Goal: Task Accomplishment & Management: Use online tool/utility

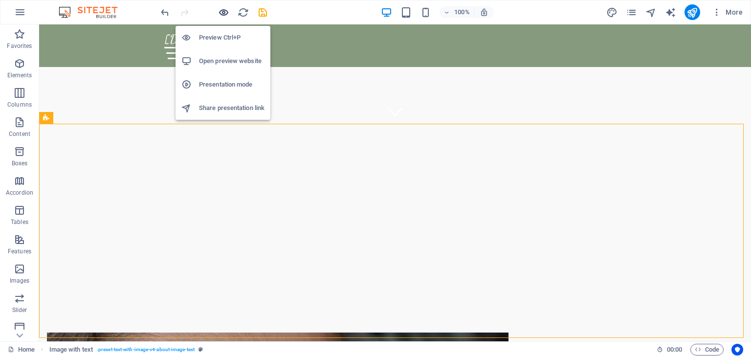
scroll to position [217, 0]
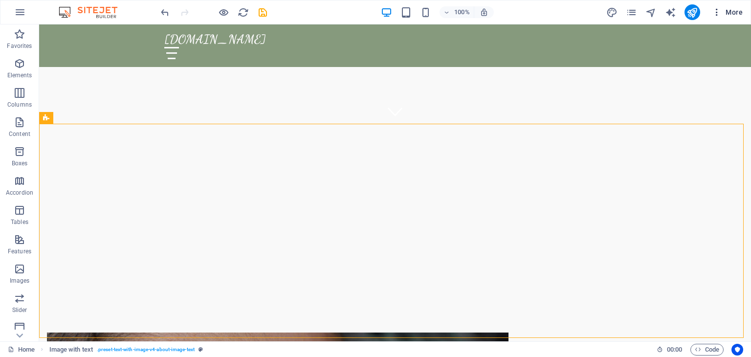
click at [716, 11] on icon "button" at bounding box center [717, 12] width 10 height 10
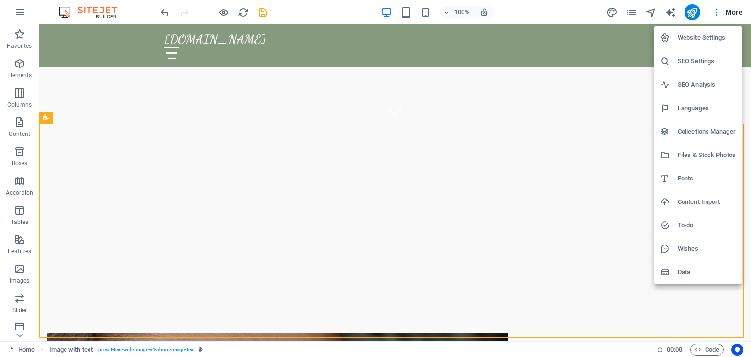
click at [732, 9] on div at bounding box center [375, 178] width 751 height 357
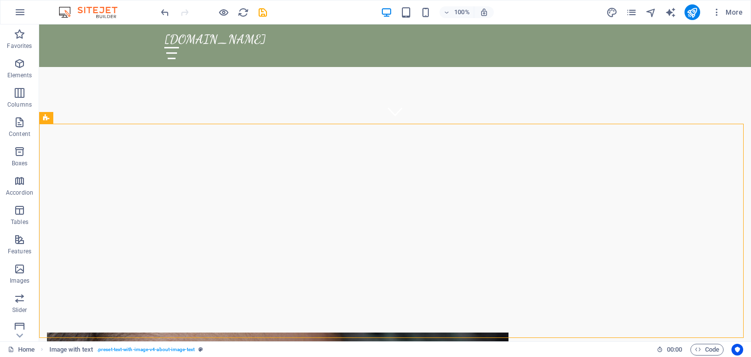
click at [732, 9] on span "More" at bounding box center [727, 12] width 31 height 10
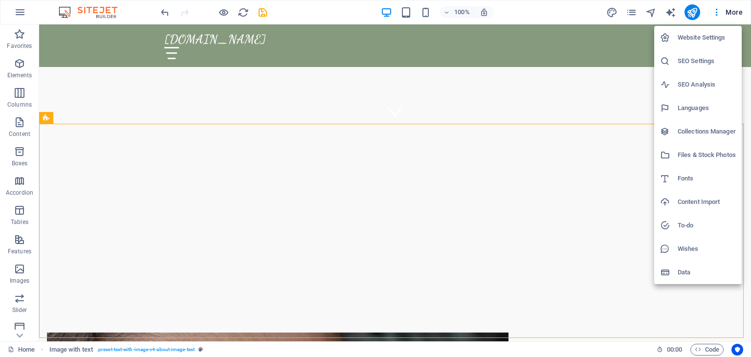
click at [672, 12] on div at bounding box center [375, 178] width 751 height 357
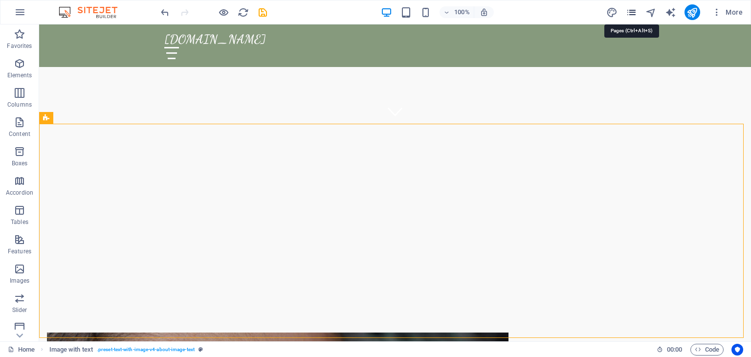
click at [633, 11] on icon "pages" at bounding box center [631, 12] width 11 height 11
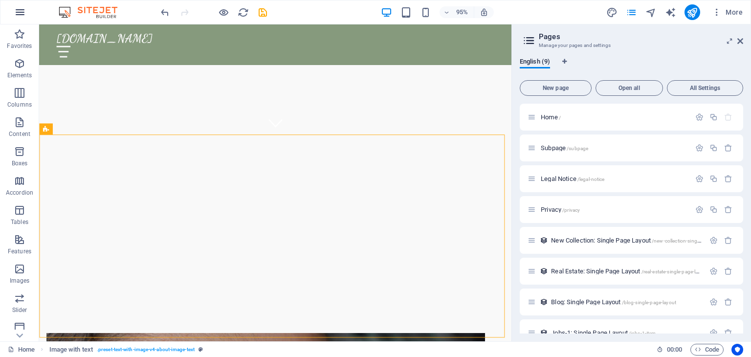
click at [16, 11] on icon "button" at bounding box center [20, 12] width 12 height 12
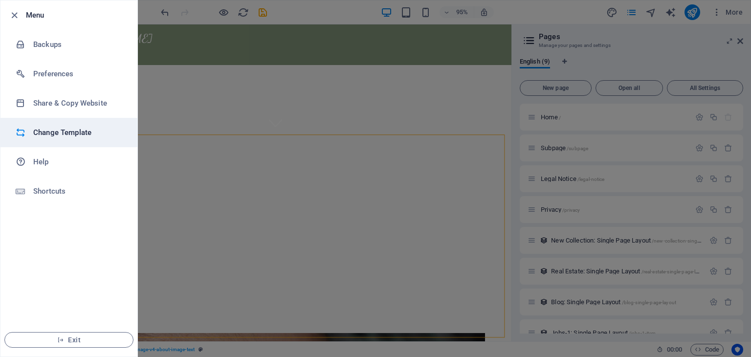
click at [48, 132] on h6 "Change Template" at bounding box center [78, 133] width 90 height 12
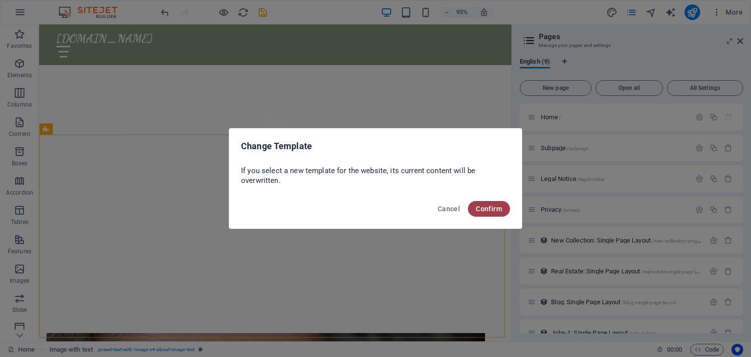
click at [483, 209] on span "Confirm" at bounding box center [489, 209] width 26 height 8
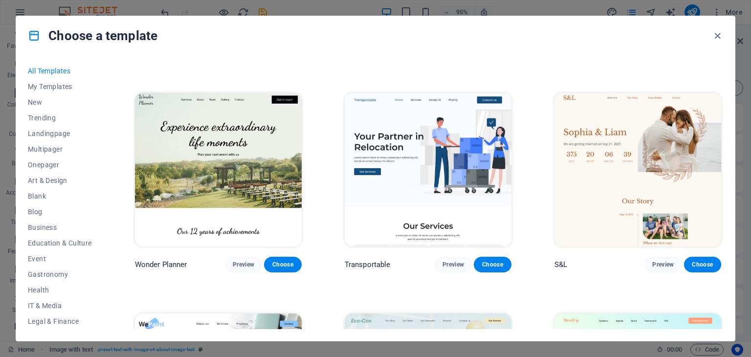
scroll to position [495, 0]
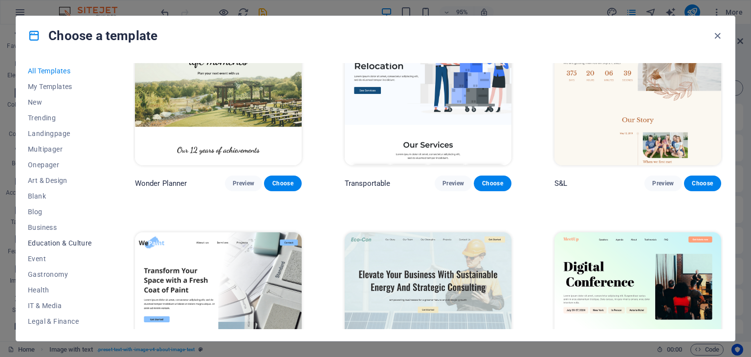
click at [72, 244] on span "Education & Culture" at bounding box center [60, 243] width 64 height 8
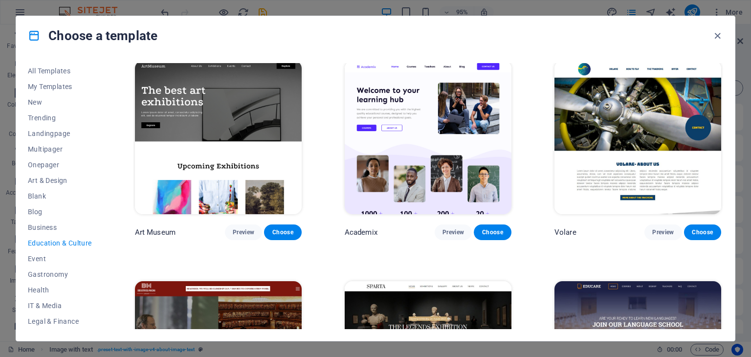
scroll to position [0, 0]
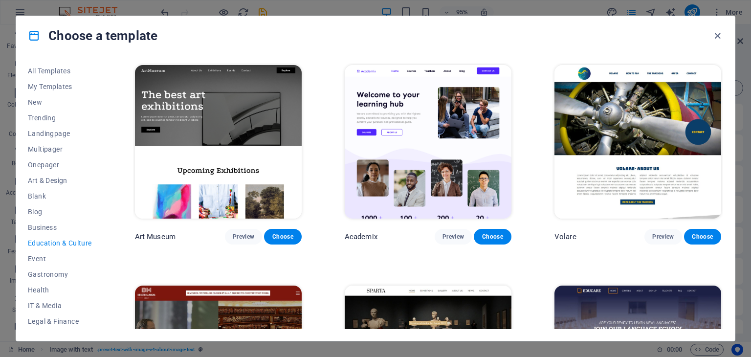
drag, startPoint x: 105, startPoint y: 218, endPoint x: 107, endPoint y: 229, distance: 11.5
click at [107, 229] on div "All Templates My Templates New Trending Landingpage Multipager Onepager Art & D…" at bounding box center [375, 197] width 719 height 285
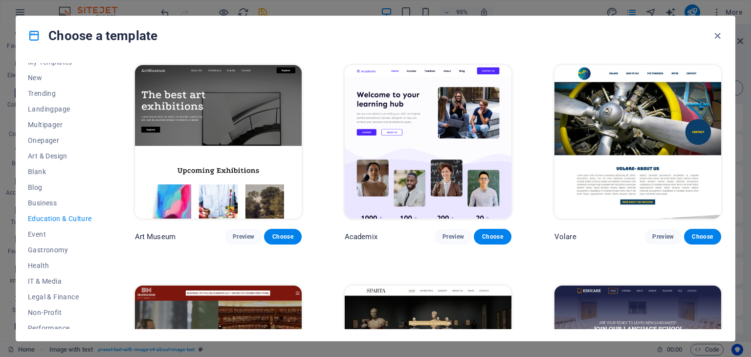
scroll to position [22, 0]
click at [49, 207] on span "Business" at bounding box center [60, 205] width 64 height 8
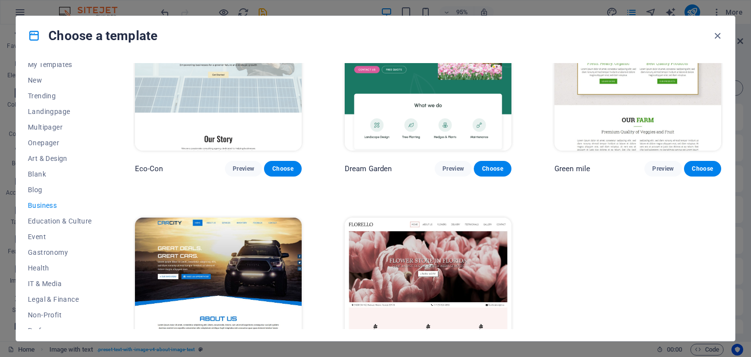
scroll to position [0, 0]
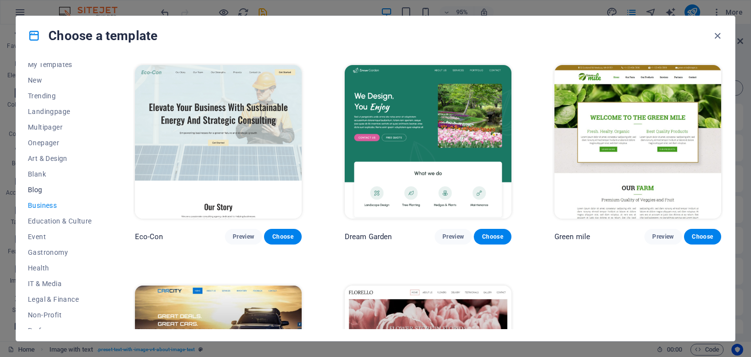
click at [43, 188] on span "Blog" at bounding box center [60, 190] width 64 height 8
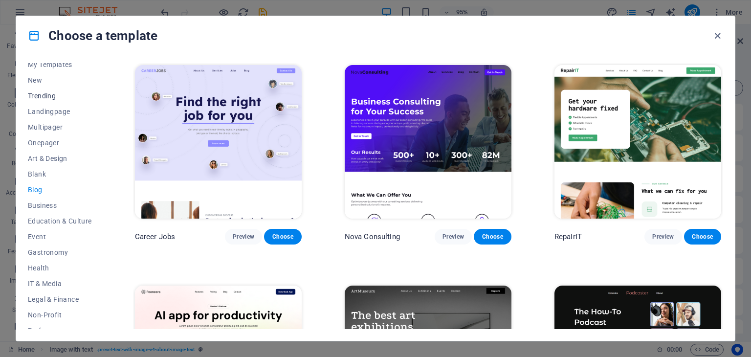
click at [52, 93] on span "Trending" at bounding box center [60, 96] width 64 height 8
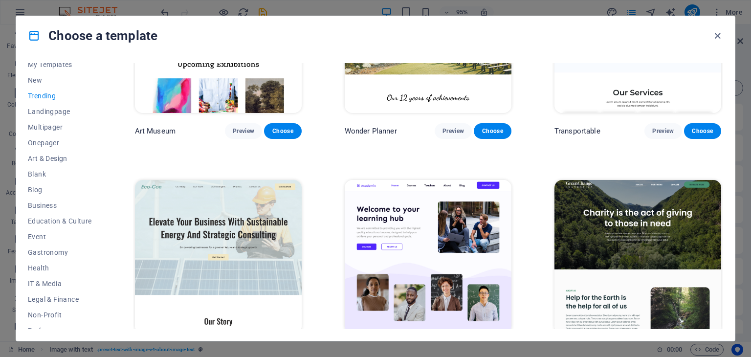
scroll to position [323, 0]
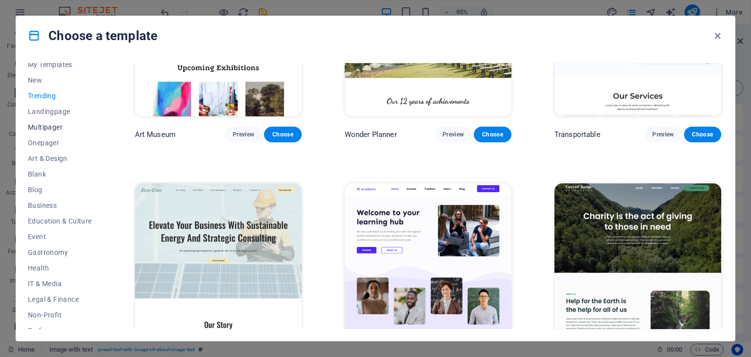
click at [56, 124] on span "Multipager" at bounding box center [60, 127] width 64 height 8
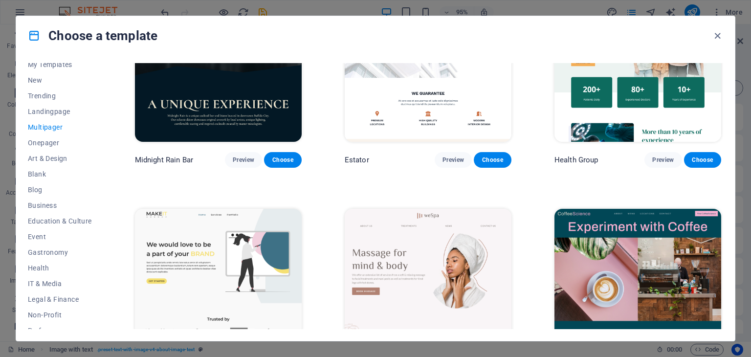
scroll to position [1482, 0]
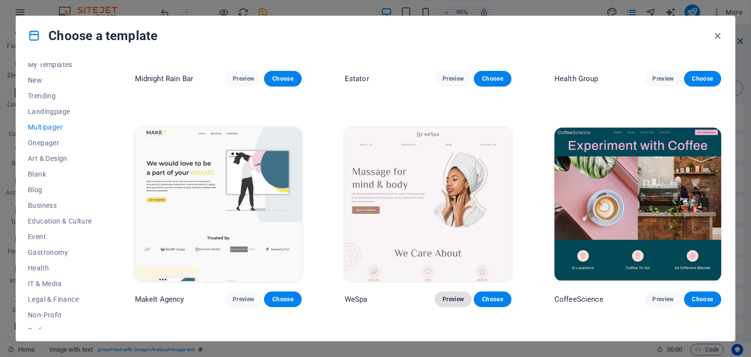
click at [446, 295] on span "Preview" at bounding box center [453, 299] width 22 height 8
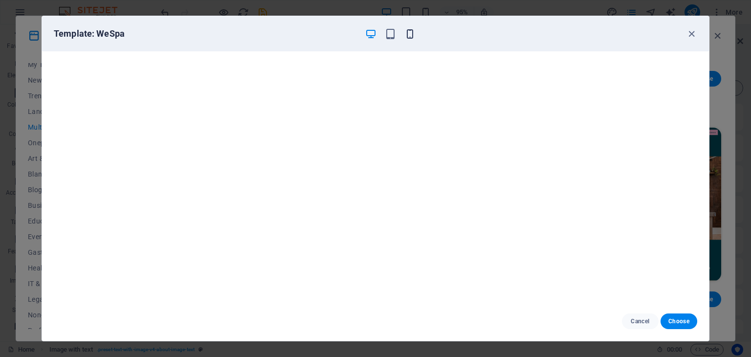
click at [411, 38] on icon "button" at bounding box center [409, 33] width 11 height 11
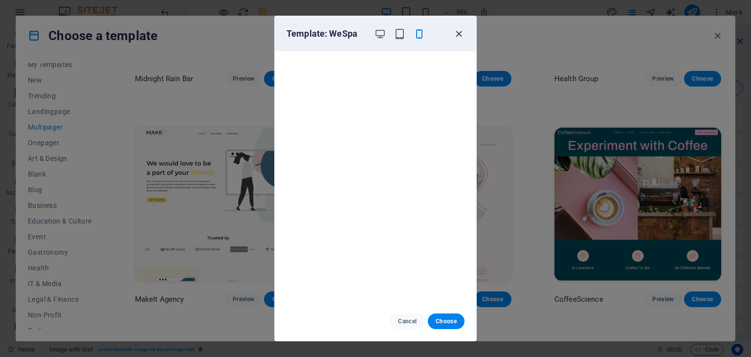
click at [459, 34] on icon "button" at bounding box center [458, 33] width 11 height 11
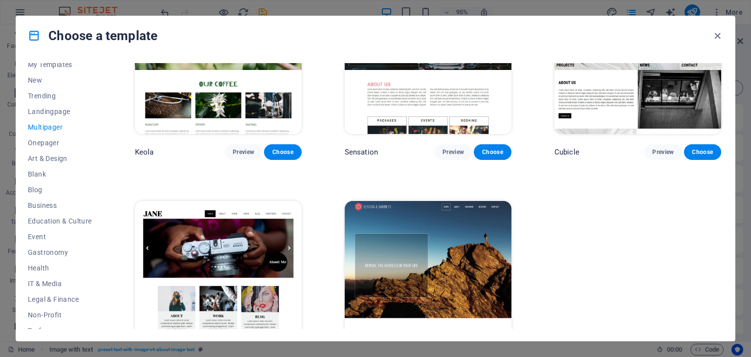
scroll to position [4748, 0]
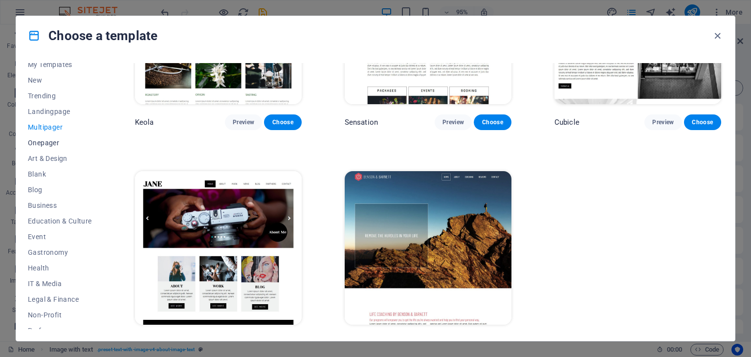
click at [49, 143] on span "Onepager" at bounding box center [60, 143] width 64 height 8
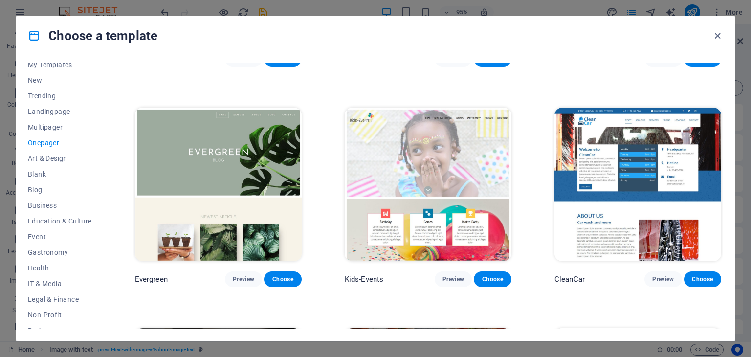
scroll to position [1478, 0]
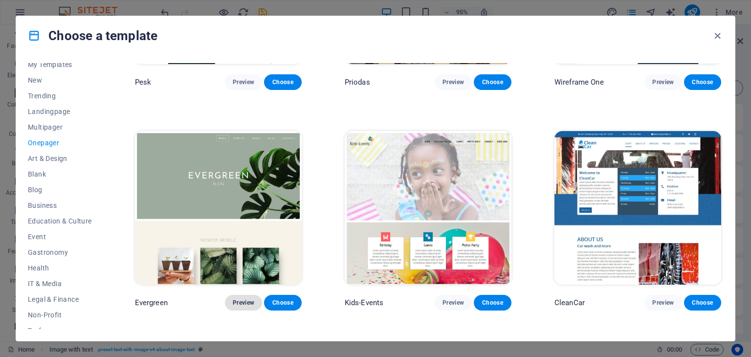
click at [243, 299] on span "Preview" at bounding box center [244, 303] width 22 height 8
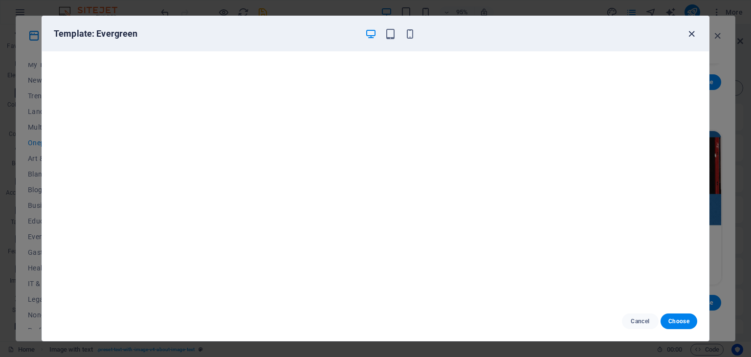
click at [694, 35] on icon "button" at bounding box center [691, 33] width 11 height 11
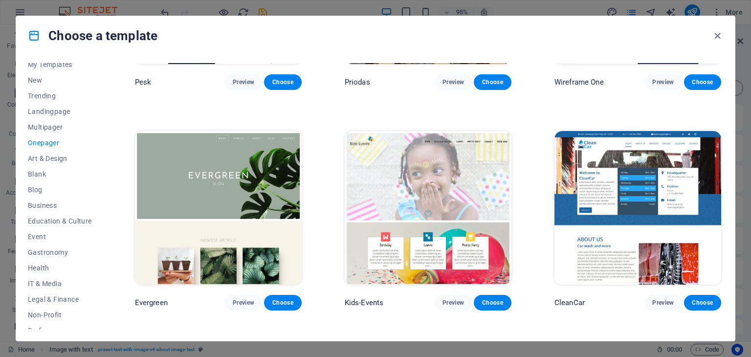
drag, startPoint x: 723, startPoint y: 143, endPoint x: 723, endPoint y: 135, distance: 7.8
click at [723, 135] on div "All Templates My Templates New Trending Landingpage Multipager Onepager Art & D…" at bounding box center [375, 197] width 719 height 285
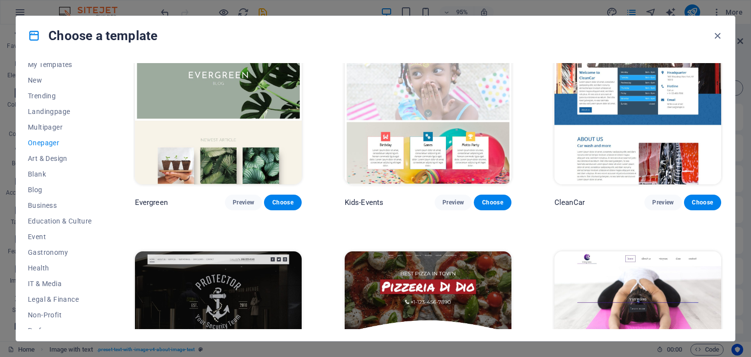
scroll to position [1594, 0]
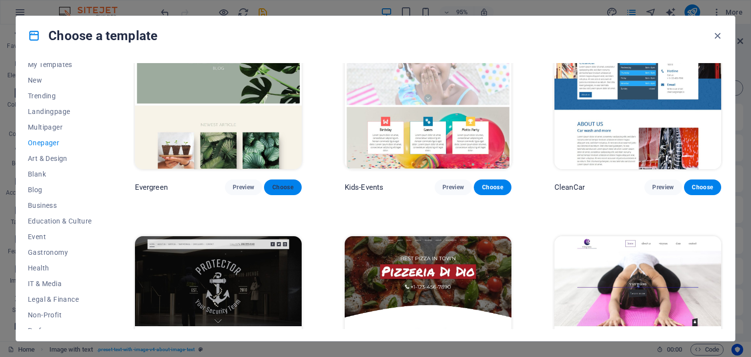
click at [286, 183] on span "Choose" at bounding box center [283, 187] width 22 height 8
checkbox input "false"
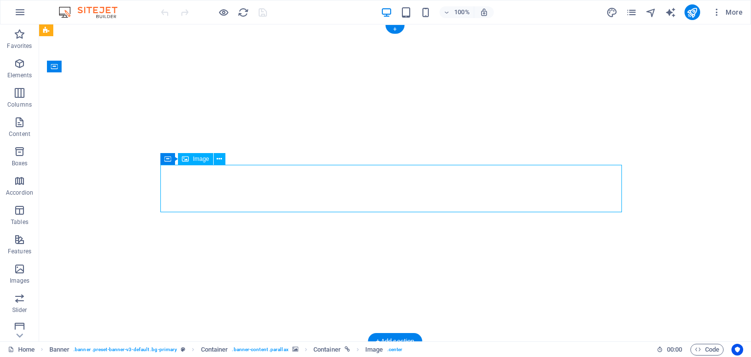
select select "px"
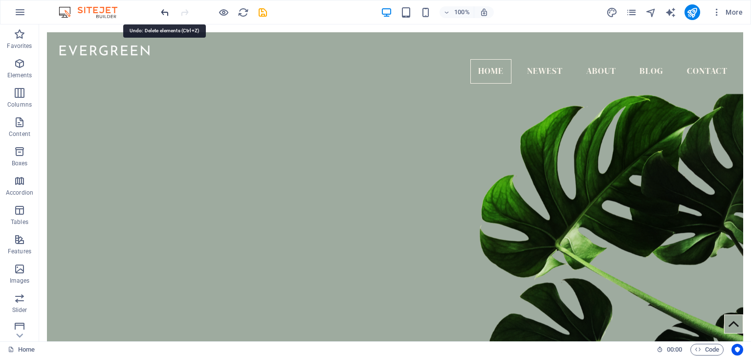
click at [162, 13] on icon "undo" at bounding box center [164, 12] width 11 height 11
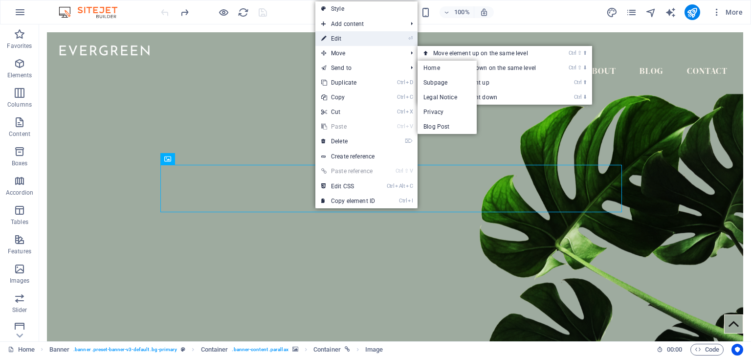
click at [361, 35] on link "⏎ Edit" at bounding box center [348, 38] width 66 height 15
select select "px"
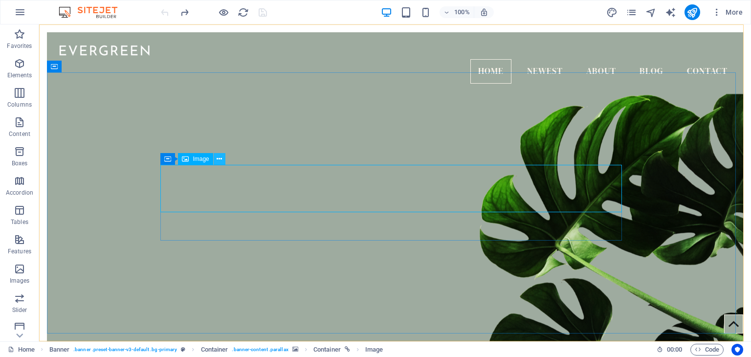
click at [217, 156] on icon at bounding box center [219, 159] width 5 height 10
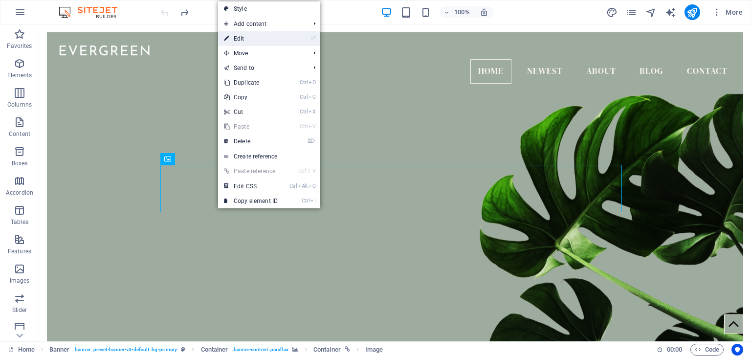
click at [270, 39] on link "⏎ Edit" at bounding box center [251, 38] width 66 height 15
select select "px"
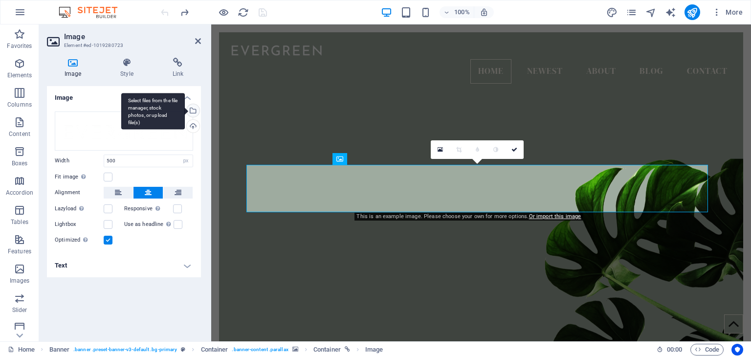
click at [196, 113] on div "Select files from the file manager, stock photos, or upload file(s)" at bounding box center [192, 111] width 15 height 15
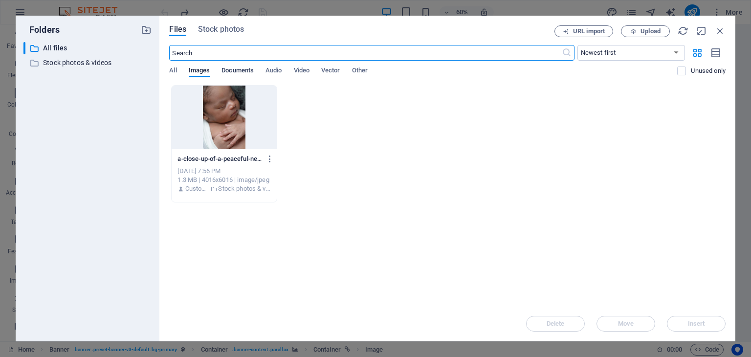
click at [228, 71] on span "Documents" at bounding box center [237, 72] width 32 height 14
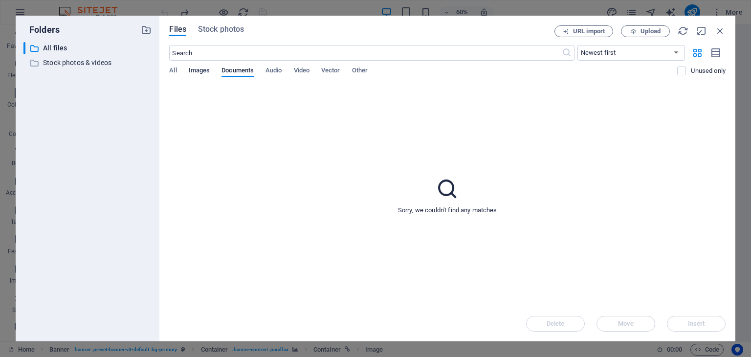
click at [203, 72] on span "Images" at bounding box center [200, 72] width 22 height 14
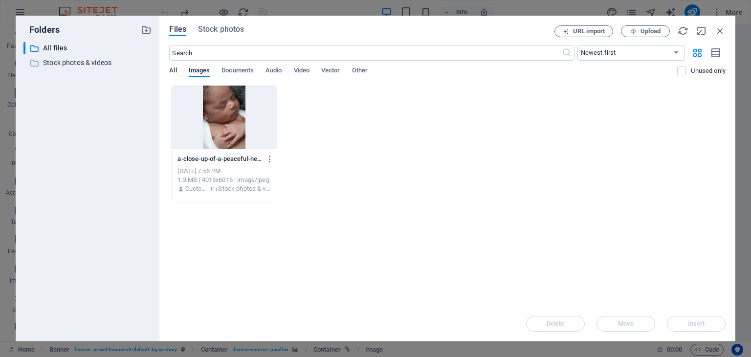
click at [171, 70] on span "All" at bounding box center [172, 72] width 7 height 14
click at [651, 29] on span "Upload" at bounding box center [650, 31] width 20 height 6
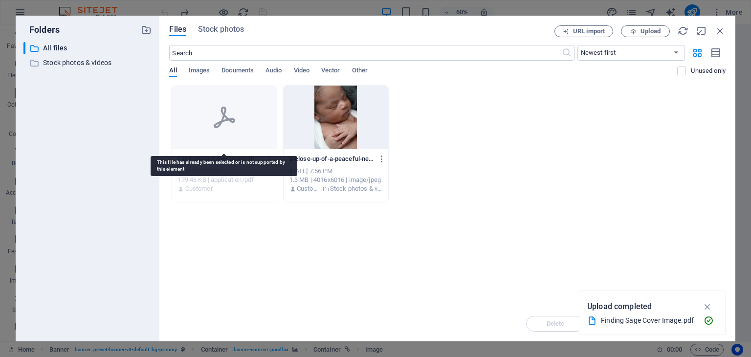
click at [244, 119] on div at bounding box center [224, 118] width 105 height 64
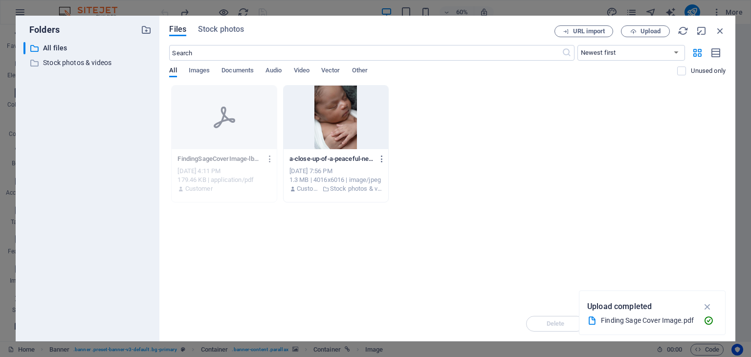
click at [270, 160] on icon "button" at bounding box center [269, 158] width 9 height 9
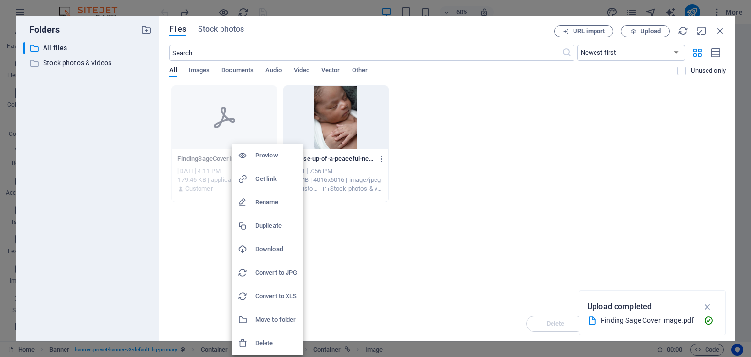
click at [260, 341] on h6 "Delete" at bounding box center [276, 343] width 42 height 12
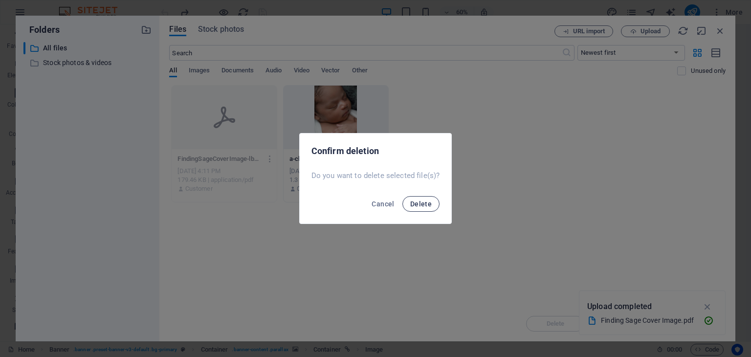
click at [410, 204] on button "Delete" at bounding box center [420, 204] width 37 height 16
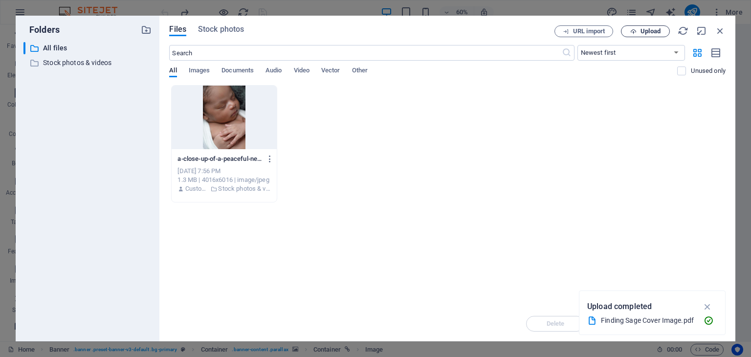
click at [637, 32] on span "Upload" at bounding box center [645, 31] width 40 height 6
click at [200, 70] on span "Images" at bounding box center [200, 72] width 22 height 14
click at [224, 69] on span "Documents" at bounding box center [237, 72] width 32 height 14
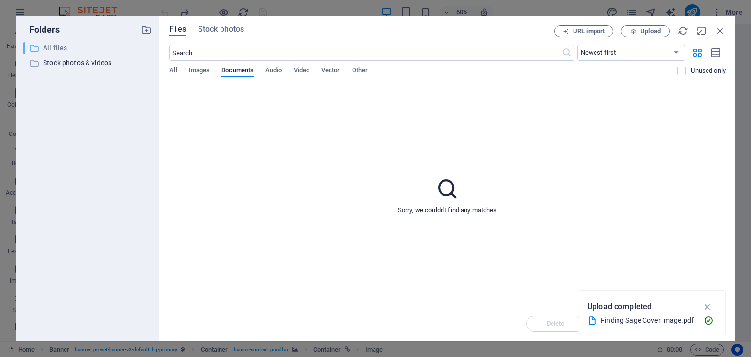
click at [93, 45] on p "All files" at bounding box center [88, 48] width 91 height 11
click at [196, 69] on span "Images" at bounding box center [200, 72] width 22 height 14
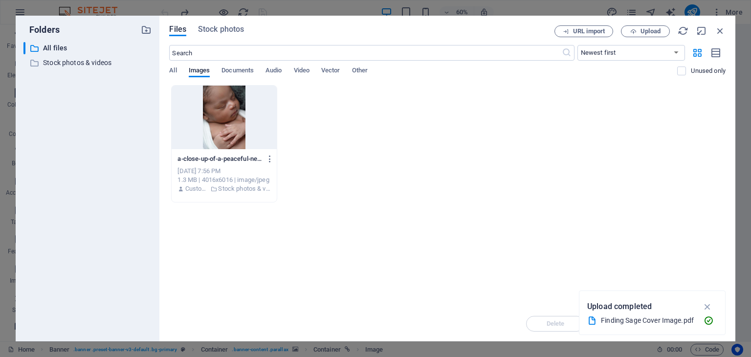
click at [566, 225] on div "Drop files here to upload them instantly a-close-up-of-a-peaceful-newborn-baby-…" at bounding box center [447, 195] width 556 height 221
click at [707, 304] on icon "button" at bounding box center [707, 306] width 11 height 11
click at [720, 26] on icon "button" at bounding box center [720, 30] width 11 height 11
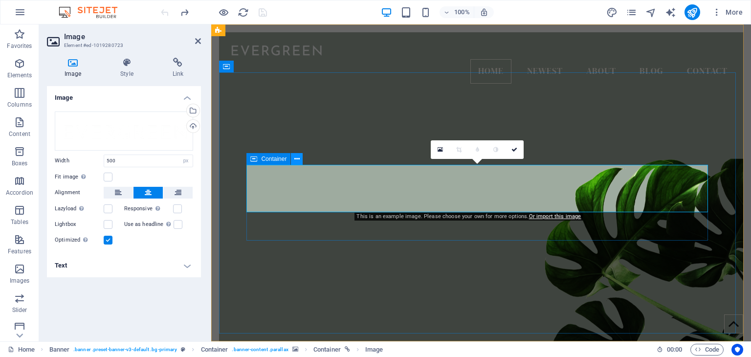
click at [299, 158] on icon at bounding box center [296, 159] width 5 height 10
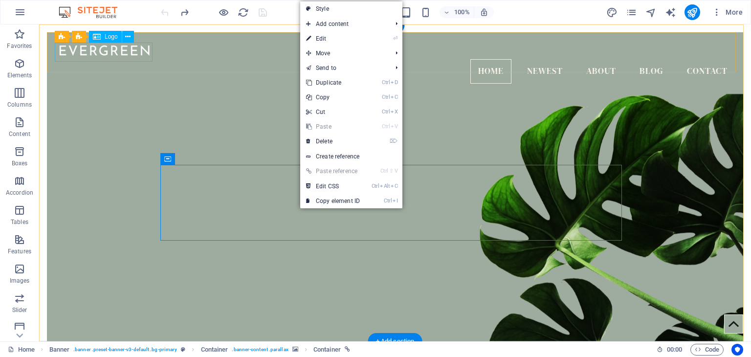
click at [124, 55] on div at bounding box center [395, 49] width 681 height 19
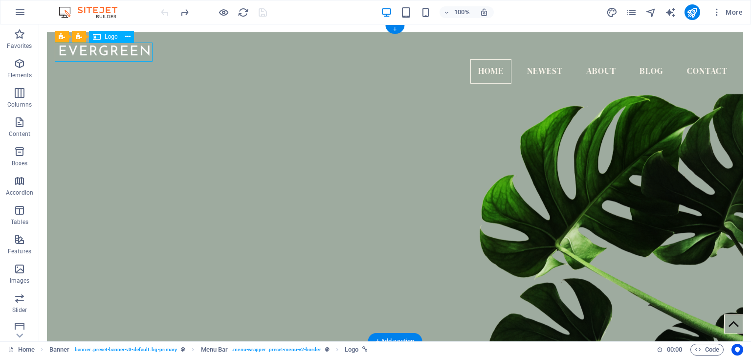
click at [124, 55] on div at bounding box center [395, 49] width 681 height 19
select select "px"
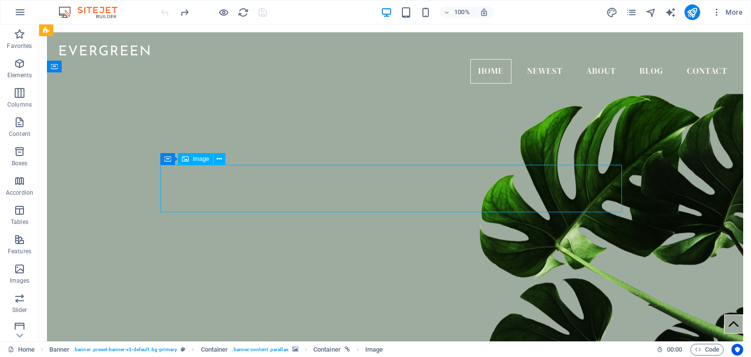
click at [198, 159] on span "Image" at bounding box center [201, 159] width 16 height 6
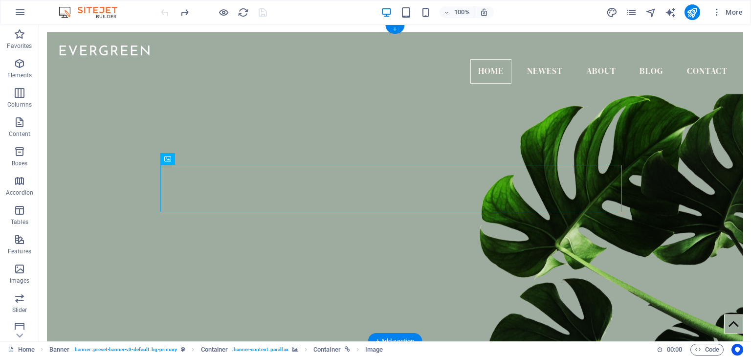
drag, startPoint x: 238, startPoint y: 183, endPoint x: 197, endPoint y: 180, distance: 40.7
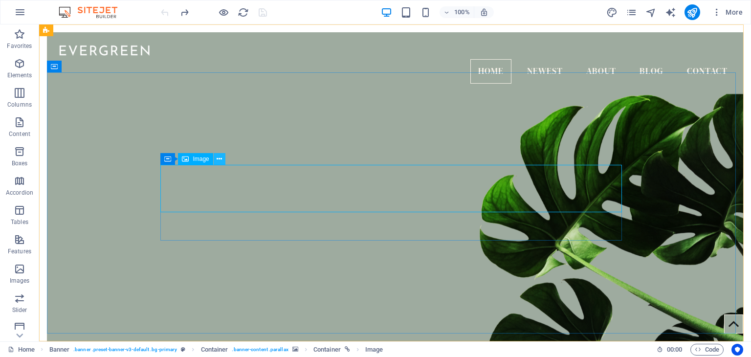
click at [220, 159] on icon at bounding box center [219, 159] width 5 height 10
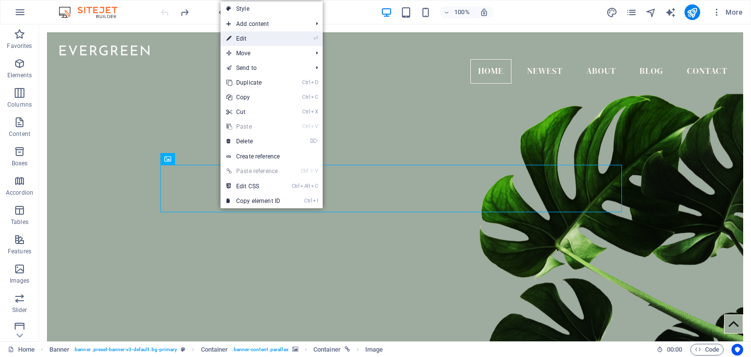
click at [280, 37] on link "⏎ Edit" at bounding box center [253, 38] width 66 height 15
select select "px"
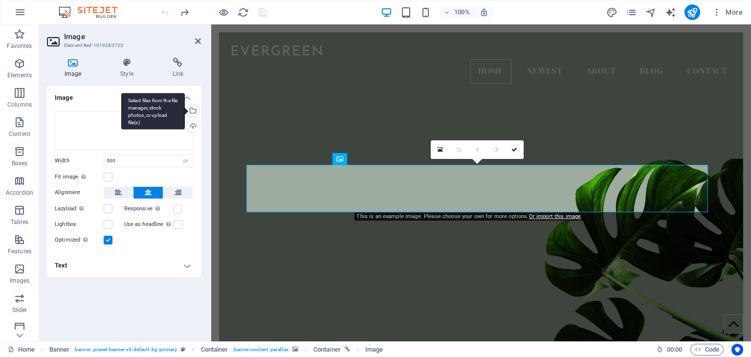
click at [193, 110] on div "Select files from the file manager, stock photos, or upload file(s)" at bounding box center [192, 111] width 15 height 15
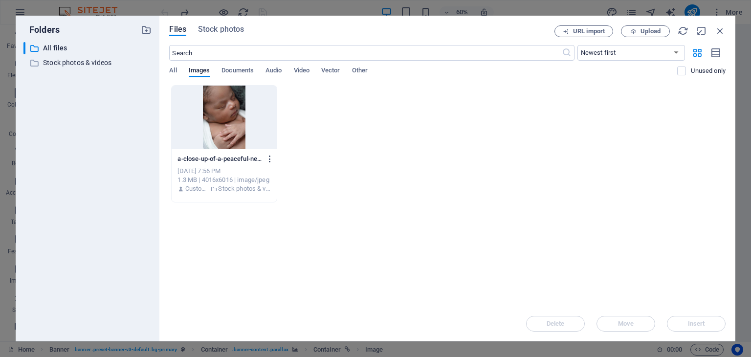
click at [269, 155] on icon "button" at bounding box center [269, 158] width 9 height 9
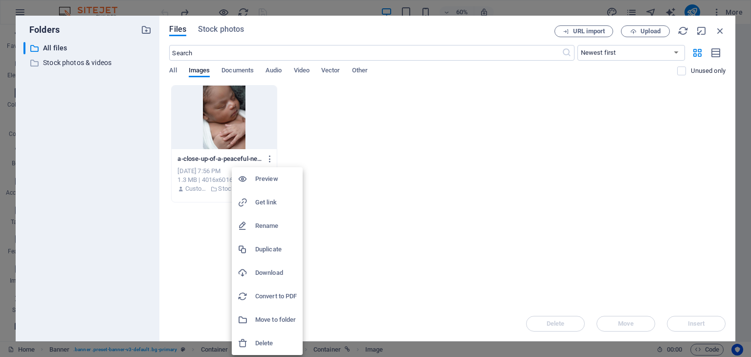
click at [268, 342] on h6 "Delete" at bounding box center [276, 343] width 42 height 12
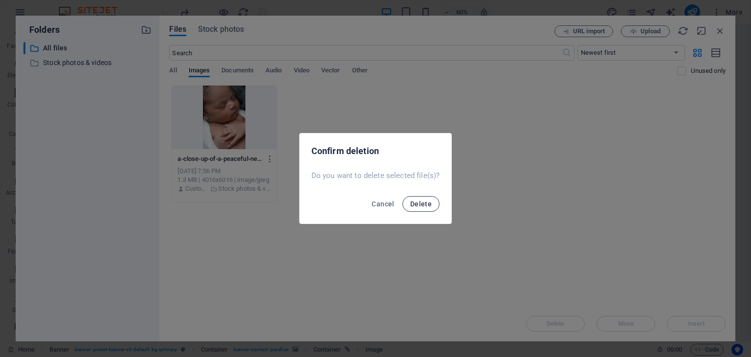
click at [411, 201] on span "Delete" at bounding box center [421, 204] width 22 height 8
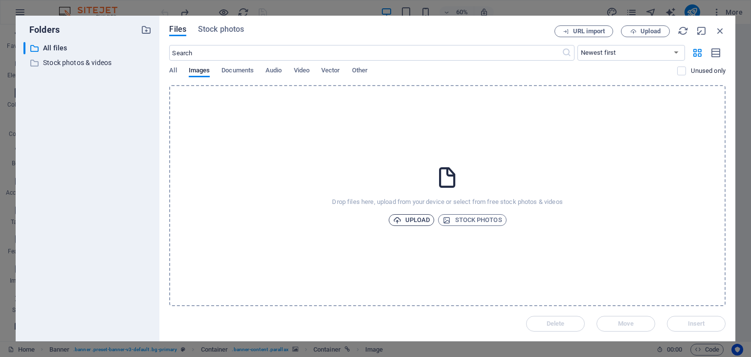
click at [422, 220] on span "Upload" at bounding box center [411, 220] width 37 height 12
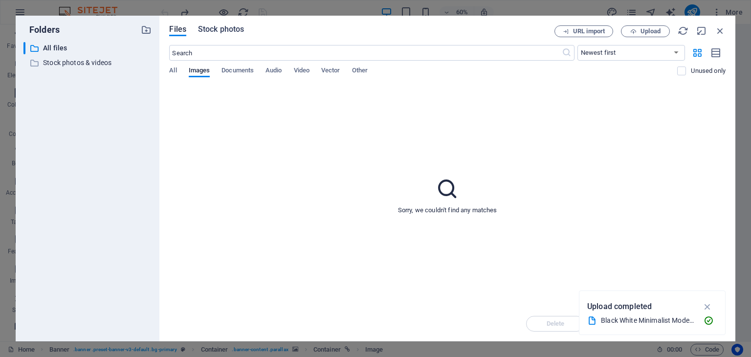
click at [228, 26] on span "Stock photos" at bounding box center [221, 29] width 46 height 12
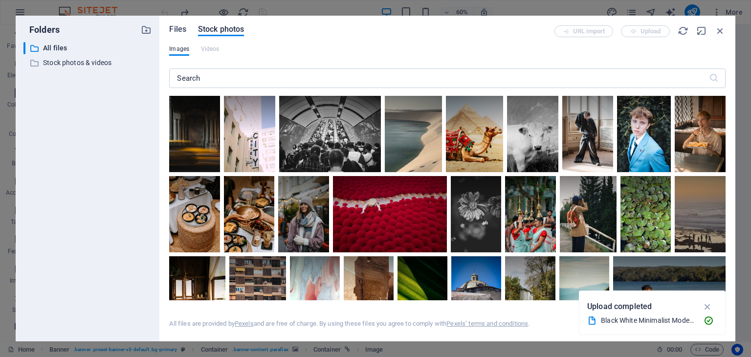
click at [180, 33] on span "Files" at bounding box center [177, 29] width 17 height 12
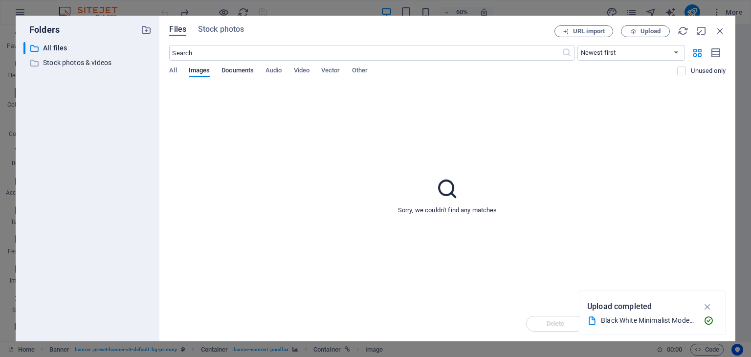
click at [246, 69] on span "Documents" at bounding box center [237, 72] width 32 height 14
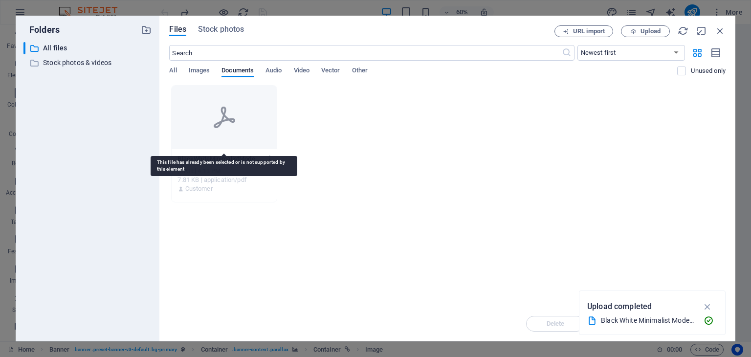
click at [248, 120] on div at bounding box center [224, 118] width 105 height 64
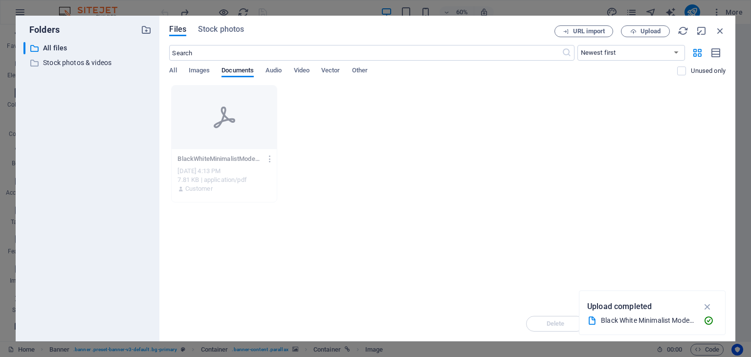
click at [340, 112] on div "BlackWhiteMinimalistModernAestheticInitialsFontLogo--nDfeu-kqrGsam3UbiDeMA.pdf …" at bounding box center [447, 143] width 556 height 117
click at [270, 155] on icon "button" at bounding box center [269, 158] width 9 height 9
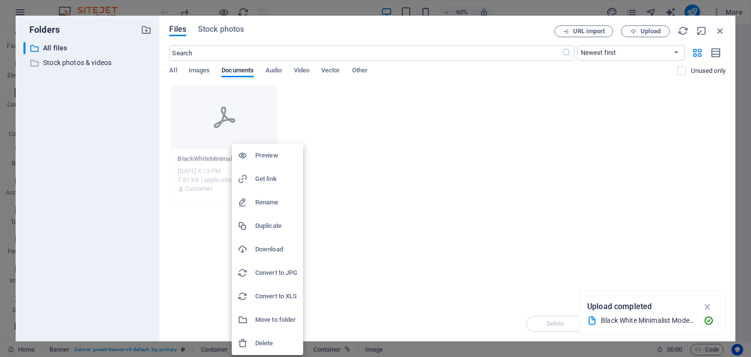
click at [274, 155] on h6 "Preview" at bounding box center [276, 156] width 42 height 12
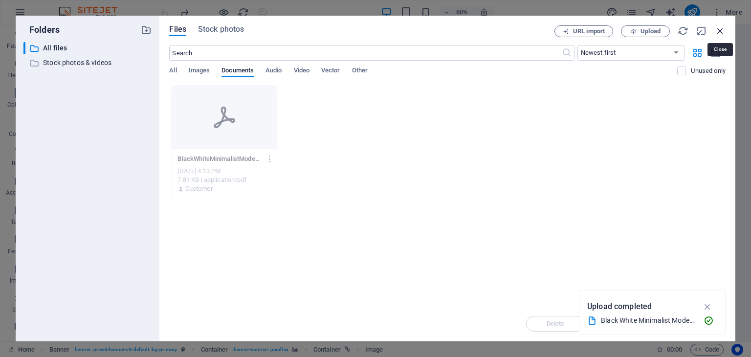
click at [720, 32] on icon "button" at bounding box center [720, 30] width 11 height 11
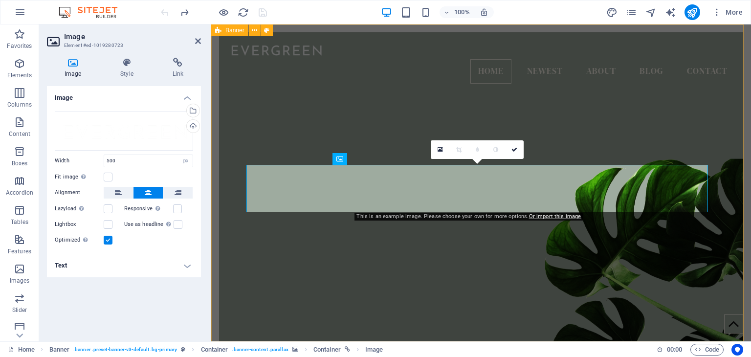
click at [677, 93] on figure at bounding box center [481, 214] width 524 height 284
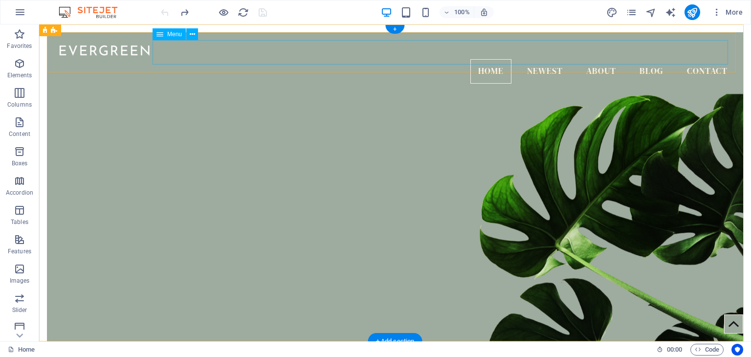
click at [300, 62] on nav "Home Newest About Blog Contact" at bounding box center [395, 71] width 681 height 24
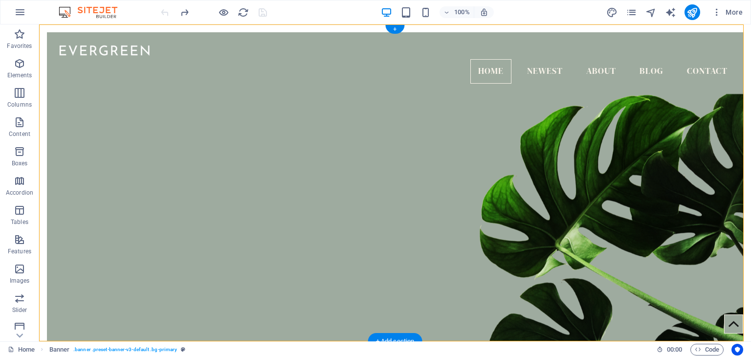
click at [275, 115] on figure at bounding box center [395, 214] width 696 height 284
